Goal: Find specific page/section: Find specific page/section

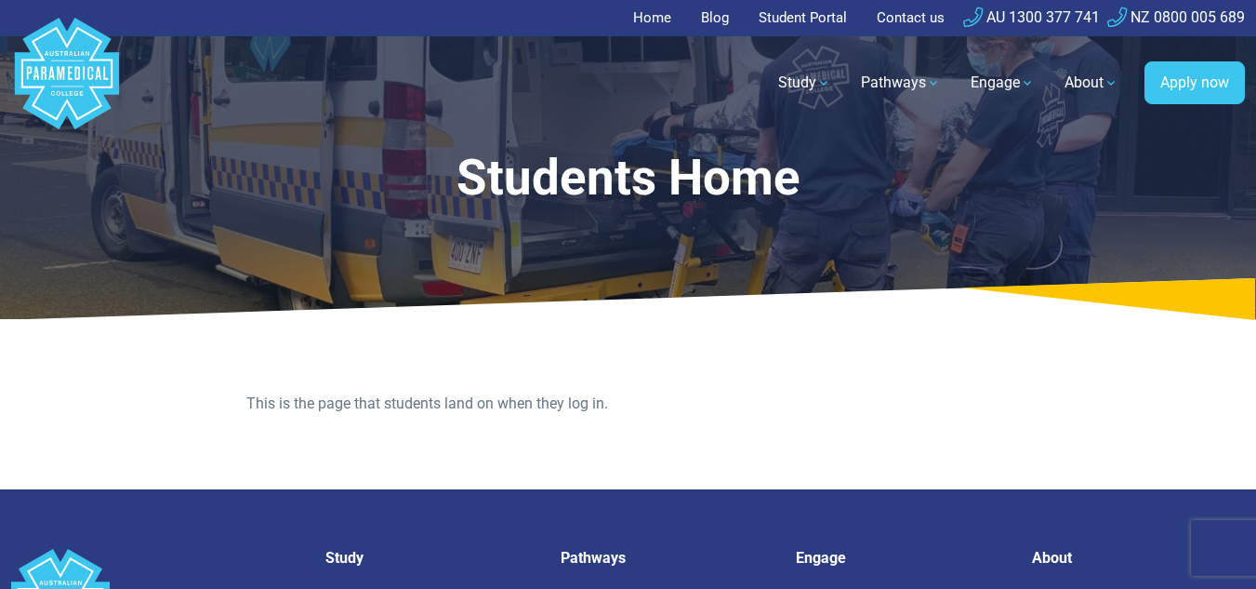
click at [811, 19] on link "Student Portal" at bounding box center [803, 18] width 111 height 36
click at [803, 14] on link "Student Portal" at bounding box center [803, 18] width 111 height 36
click at [810, 10] on link "Student Portal" at bounding box center [803, 18] width 111 height 36
